Goal: Check status: Check status

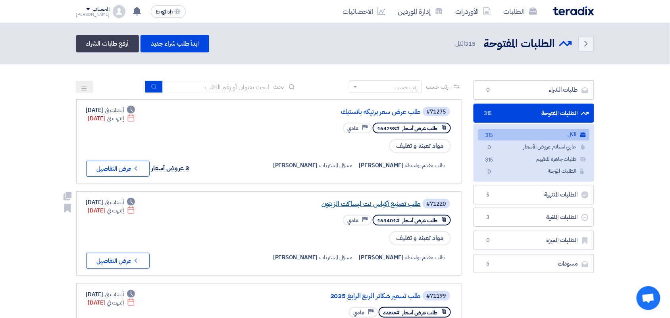
click at [371, 201] on link "طلب تصنيع أكياس نت لبساكت الزيتون" at bounding box center [341, 203] width 159 height 7
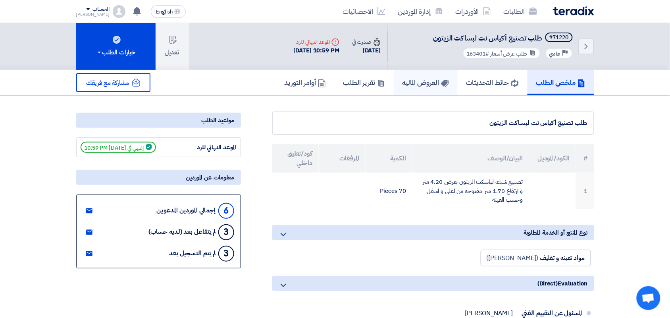
click at [409, 83] on h5 "العروض الماليه" at bounding box center [426, 82] width 46 height 9
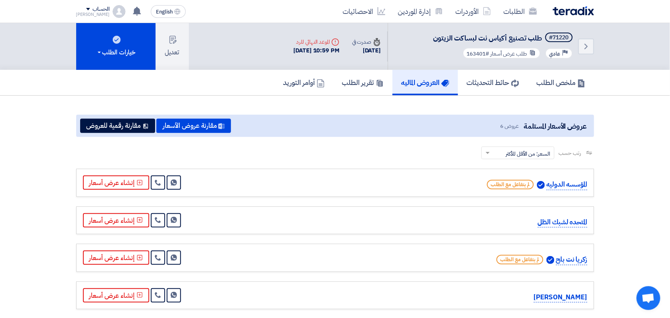
click at [577, 9] on img at bounding box center [573, 10] width 41 height 9
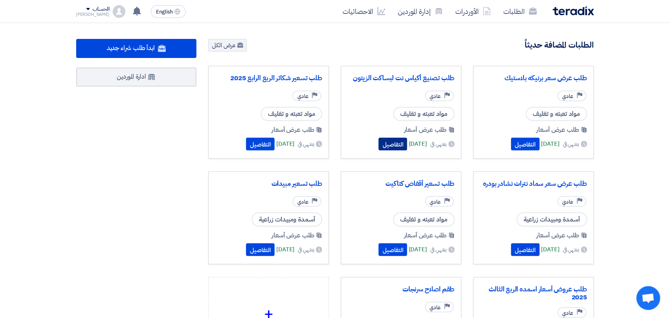
click at [379, 145] on button "التفاصيل" at bounding box center [393, 144] width 29 height 13
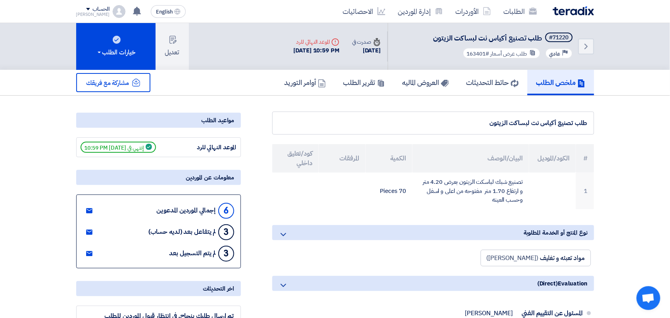
click at [203, 231] on div "لم يتفاعل بعد (لديه حساب)" at bounding box center [181, 232] width 67 height 8
click at [432, 80] on h5 "العروض الماليه" at bounding box center [426, 82] width 46 height 9
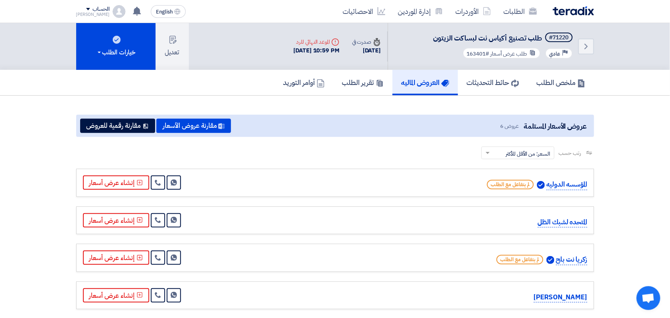
click at [573, 15] on div "الطلبات الأوردرات إدارة الموردين الاحصائيات" at bounding box center [438, 11] width 311 height 19
click at [574, 12] on img at bounding box center [573, 10] width 41 height 9
